Goal: Find specific page/section: Find specific page/section

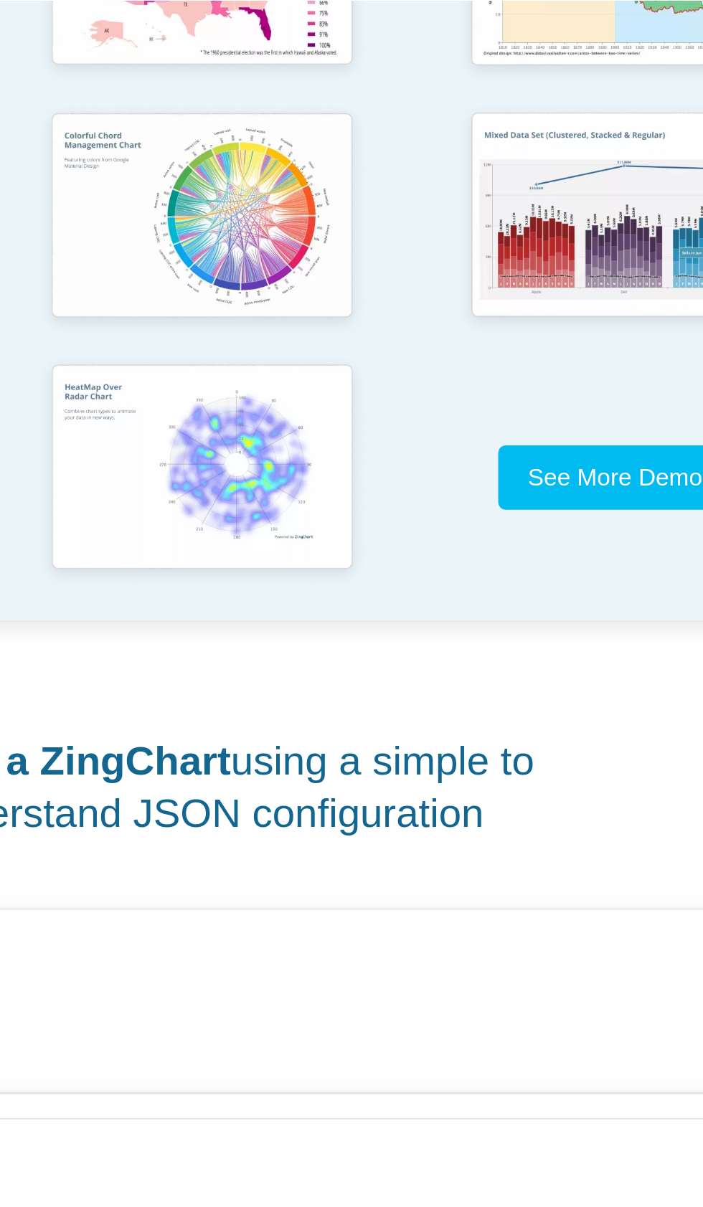
scroll to position [141, 0]
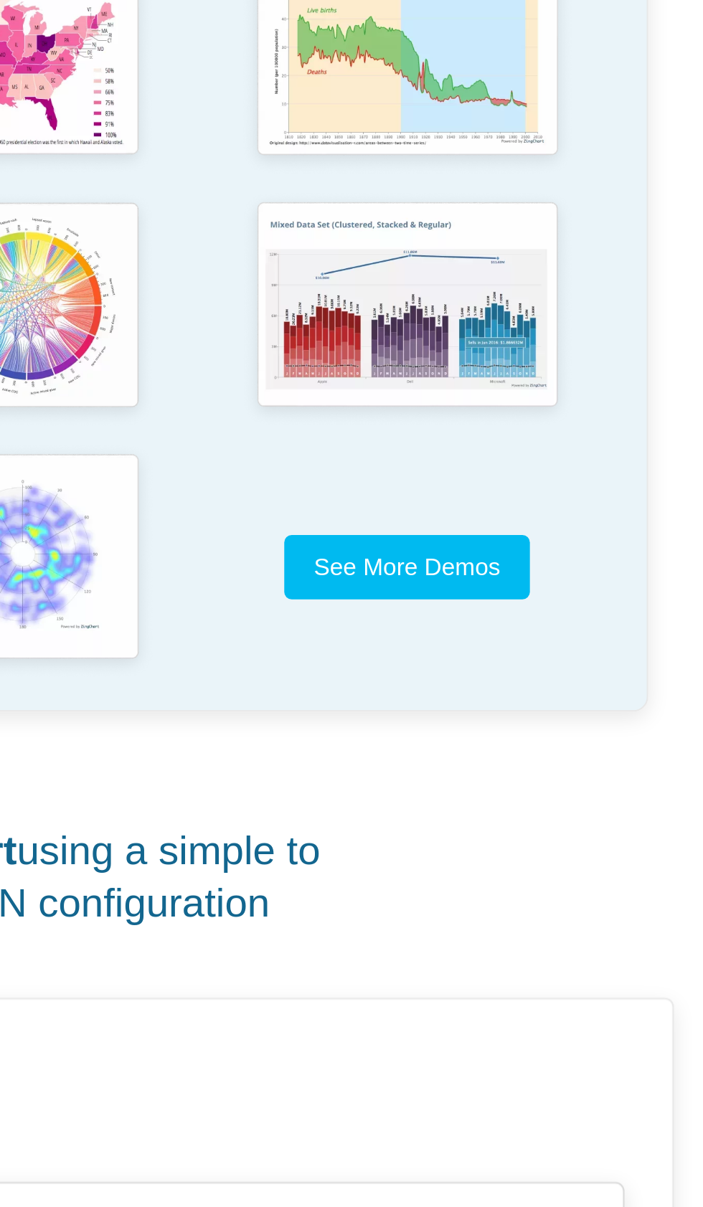
click at [561, 424] on img "App Content" at bounding box center [551, 364] width 166 height 118
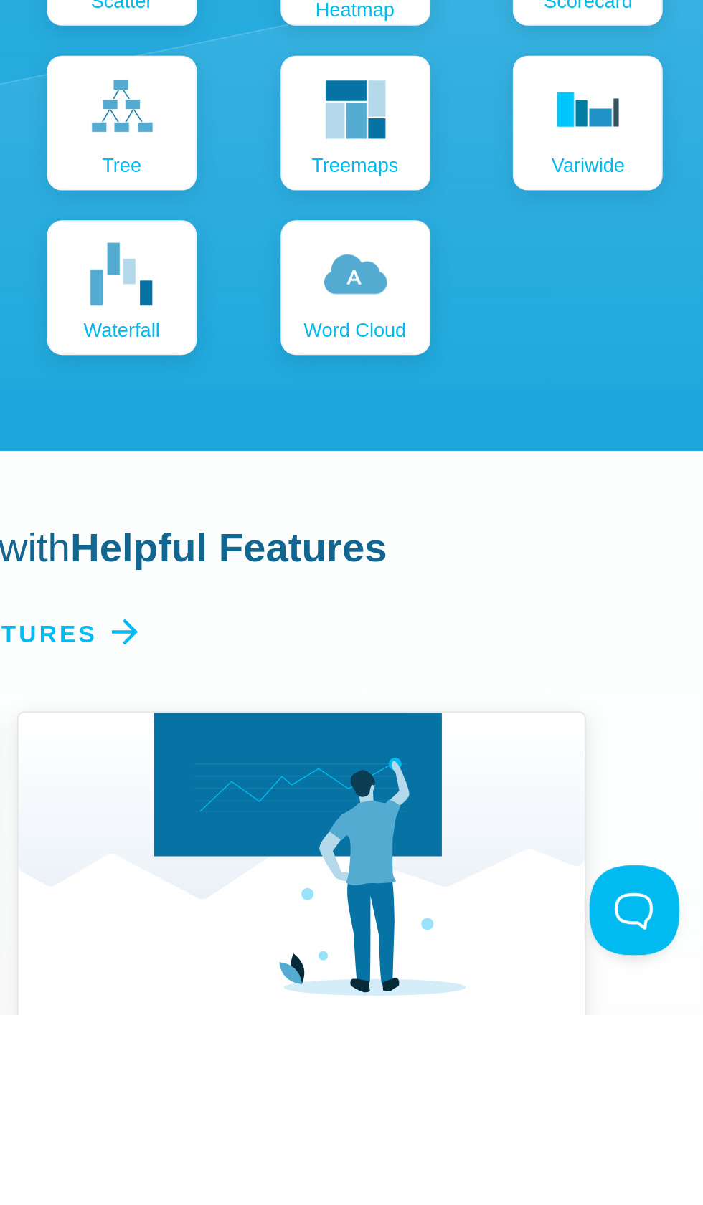
scroll to position [1909, 0]
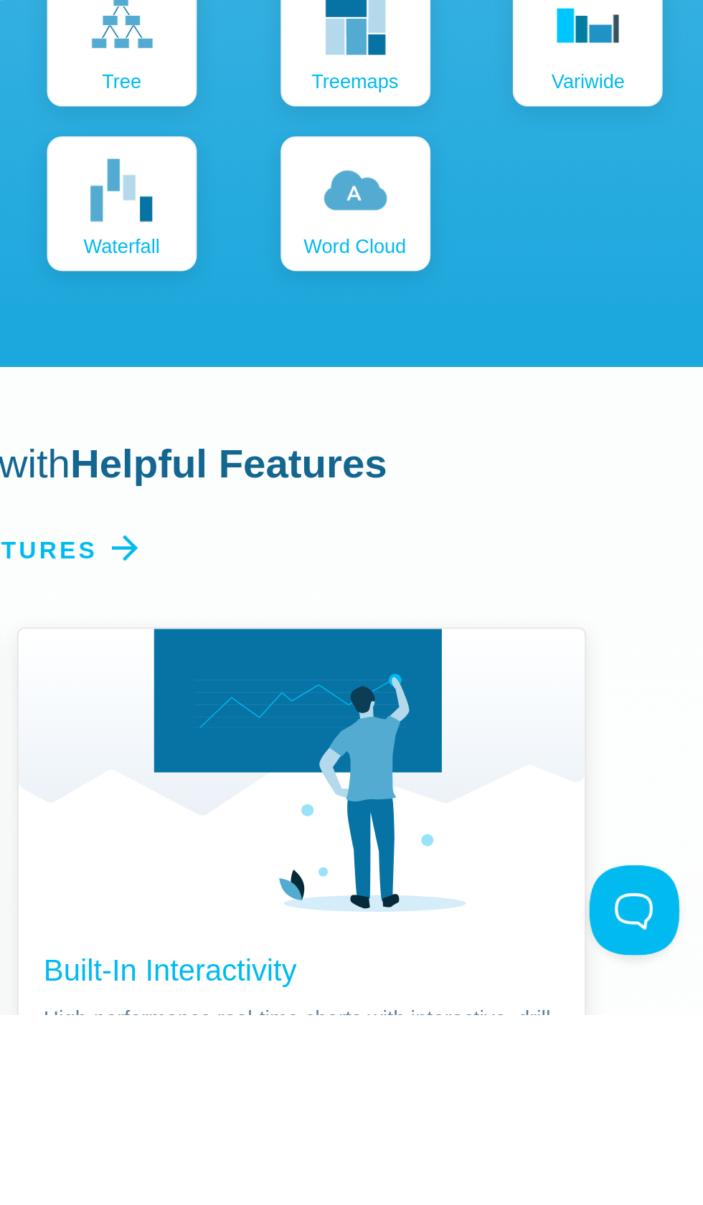
click at [524, 587] on icon "App Content" at bounding box center [518, 572] width 30 height 30
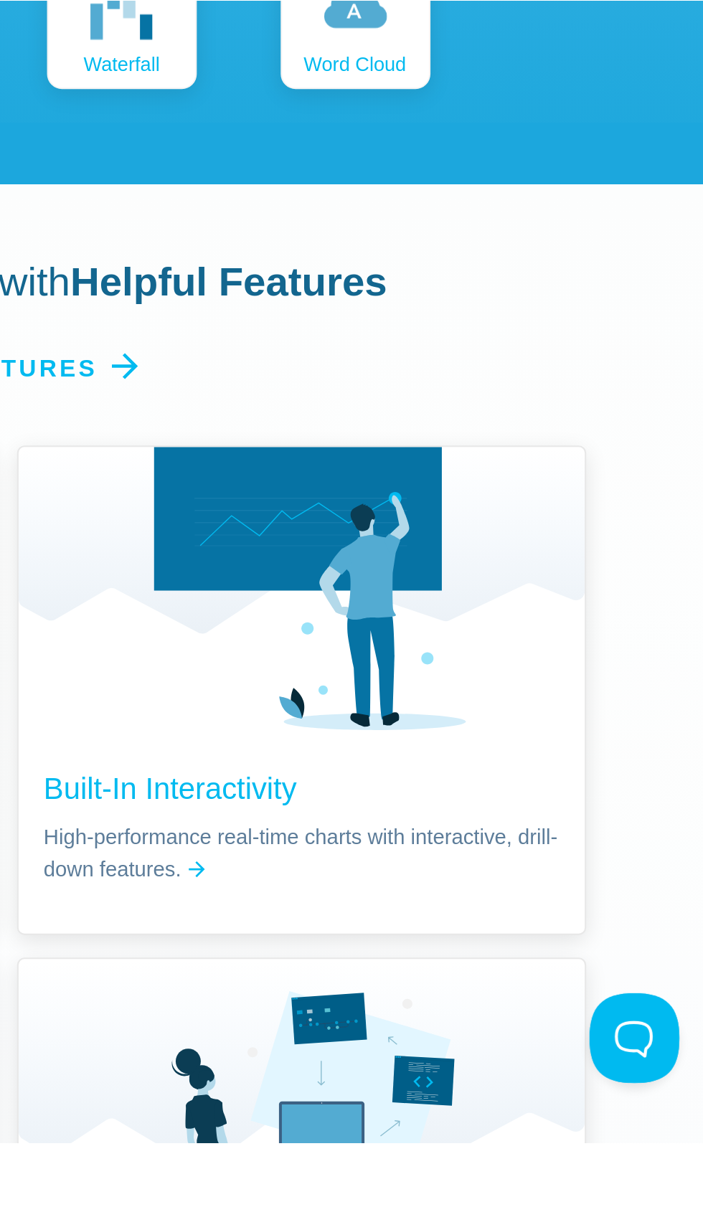
scroll to position [2131, 0]
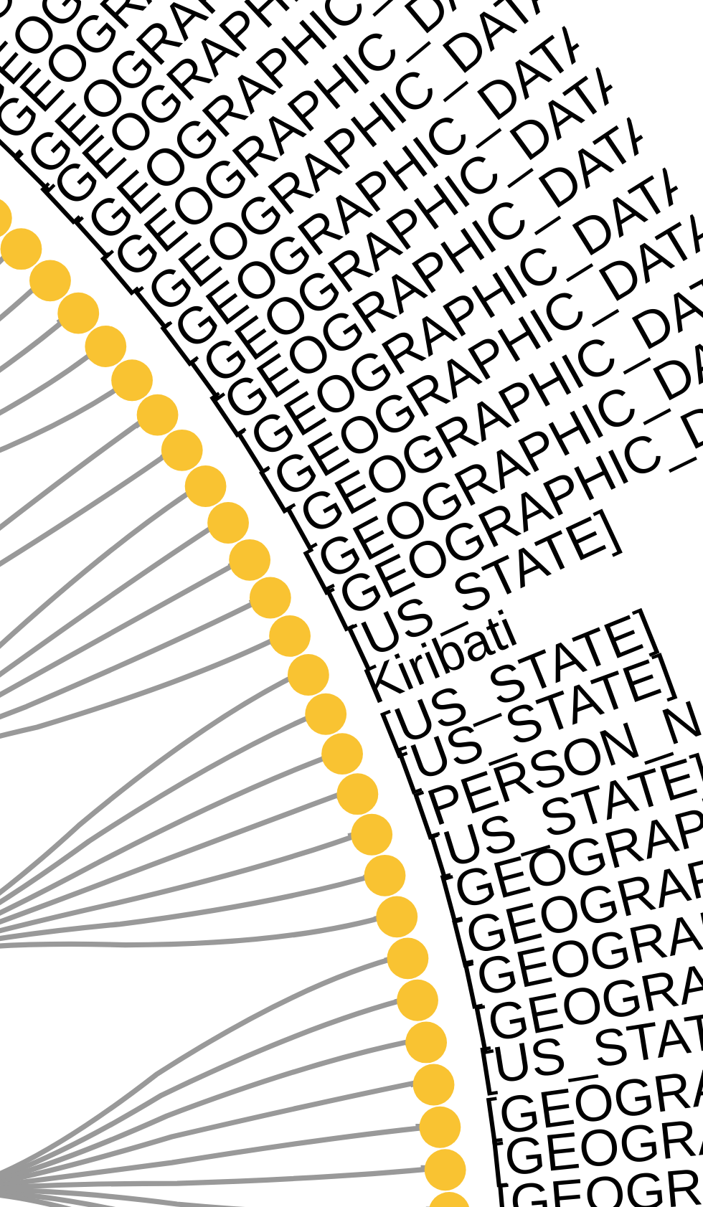
click at [38, 845] on area "Solomon Islands:611,343" at bounding box center [38, 845] width 0 height 0
click at [38, 845] on area "Papua New Guinea:6,703,273" at bounding box center [38, 845] width 0 height 0
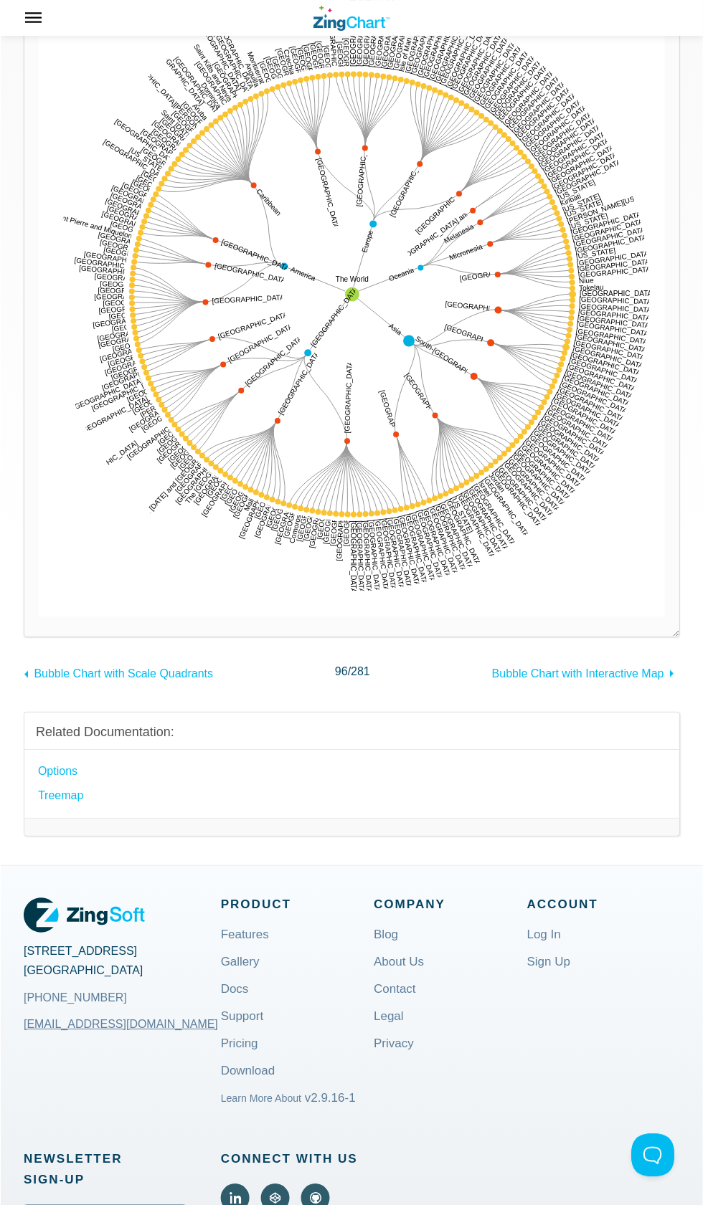
scroll to position [229, 0]
